Goal: Task Accomplishment & Management: Manage account settings

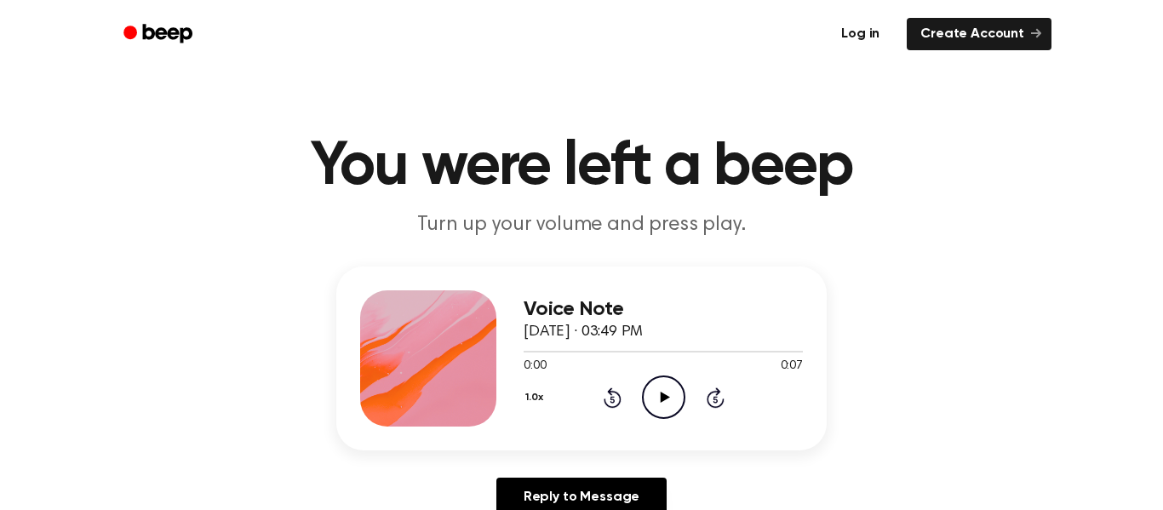
click at [866, 31] on link "Log in" at bounding box center [860, 33] width 72 height 39
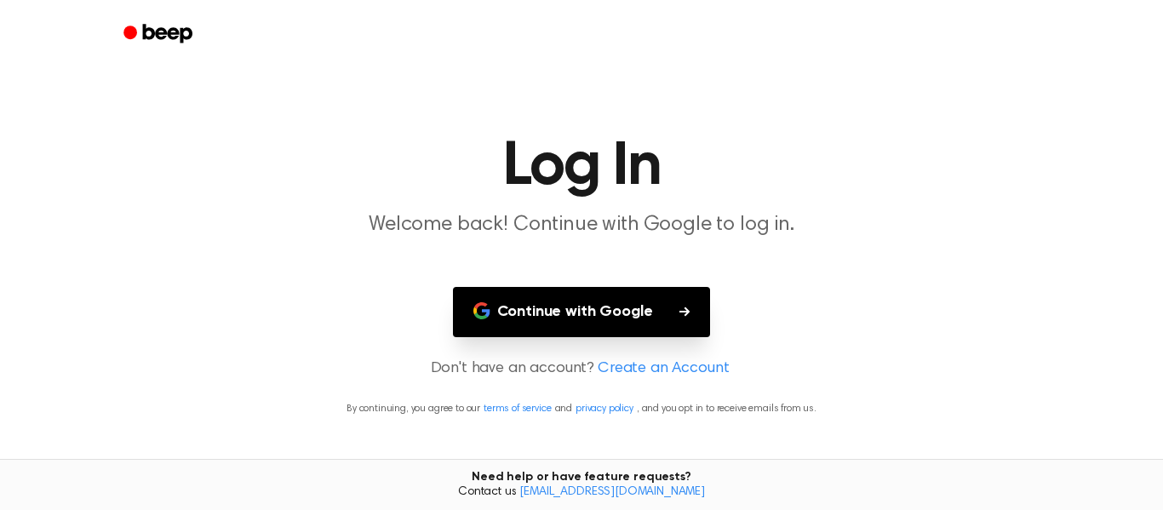
click at [602, 319] on button "Continue with Google" at bounding box center [582, 312] width 258 height 50
